Goal: Transaction & Acquisition: Purchase product/service

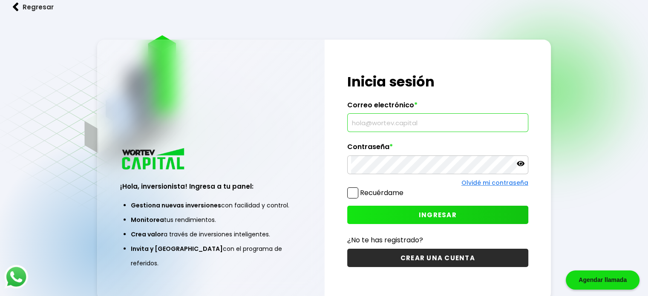
click at [414, 125] on input "text" at bounding box center [437, 123] width 173 height 18
type input "[EMAIL_ADDRESS][DOMAIN_NAME]"
click at [453, 211] on span "INGRESAR" at bounding box center [438, 214] width 38 height 9
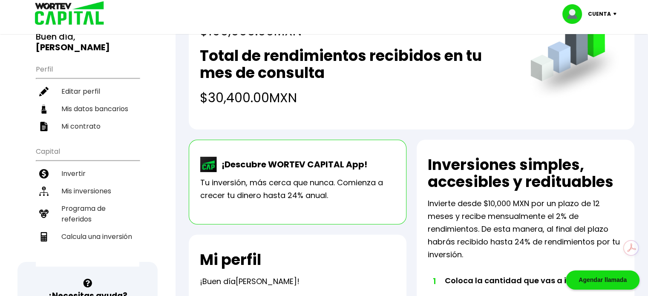
scroll to position [72, 0]
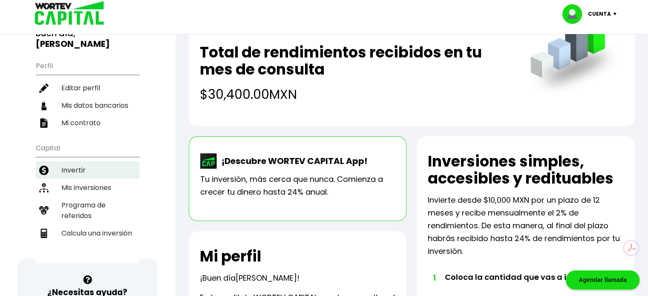
click at [72, 161] on li "Invertir" at bounding box center [87, 169] width 103 height 17
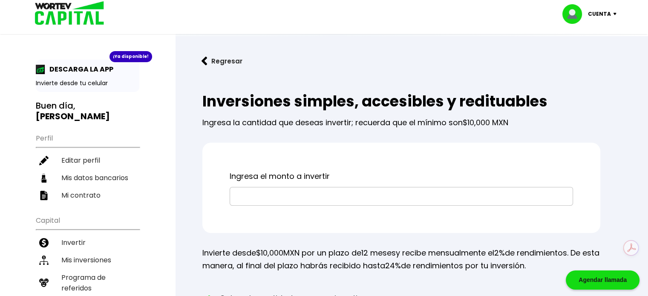
click at [366, 196] on input "text" at bounding box center [401, 196] width 336 height 18
type input "$10,000"
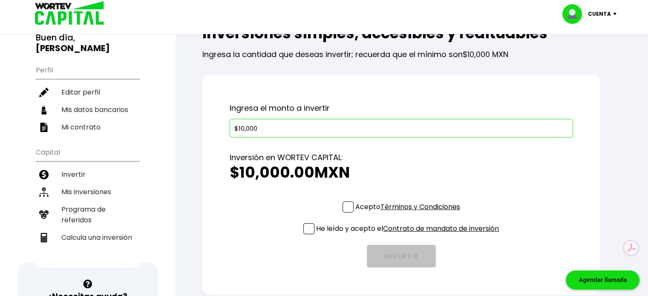
scroll to position [80, 0]
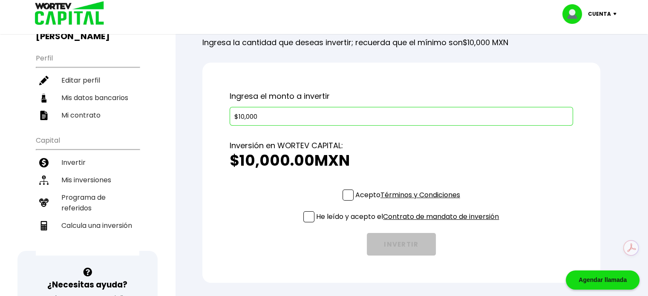
click at [347, 193] on span at bounding box center [347, 194] width 11 height 11
click at [409, 201] on input "Acepto Términos y Condiciones" at bounding box center [409, 201] width 0 height 0
click at [309, 215] on span at bounding box center [308, 216] width 11 height 11
click at [409, 223] on input "He leído y acepto el Contrato de mandato de inversión" at bounding box center [409, 223] width 0 height 0
click at [405, 241] on button "INVERTIR" at bounding box center [401, 244] width 69 height 23
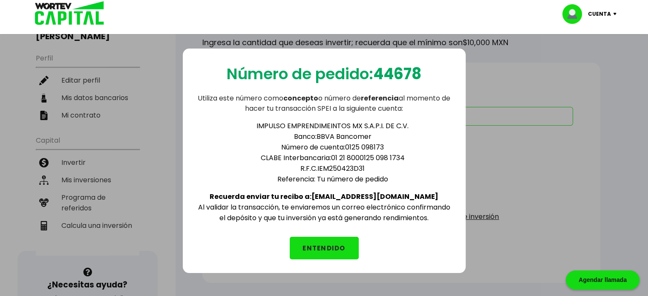
click at [332, 240] on button "ENTENDIDO" at bounding box center [324, 248] width 69 height 23
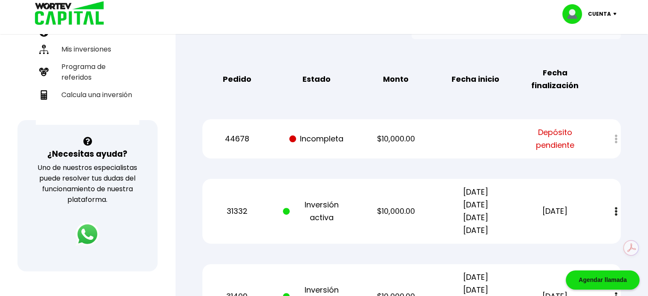
scroll to position [211, 0]
